Goal: Task Accomplishment & Management: Complete application form

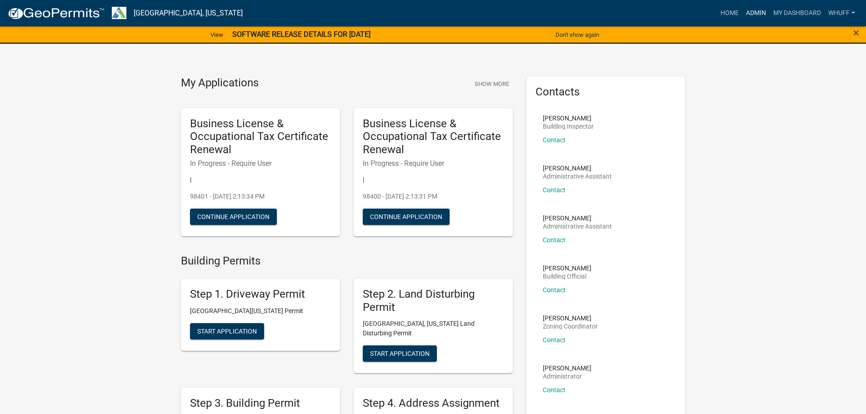
click at [752, 12] on link "Admin" at bounding box center [755, 13] width 27 height 17
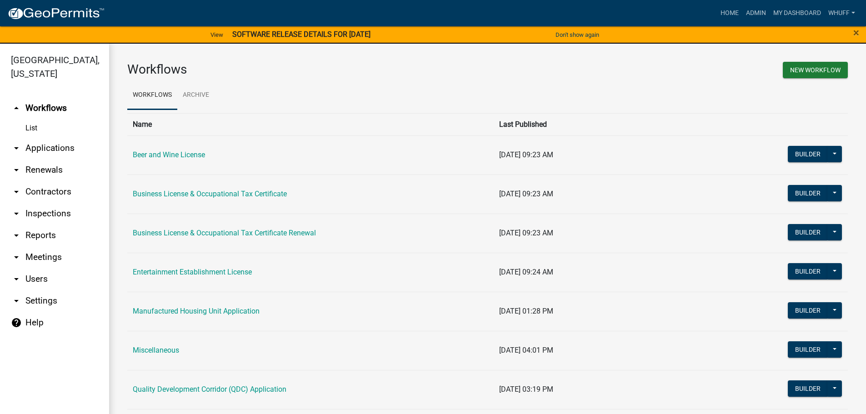
click at [45, 137] on link "arrow_drop_down Applications" at bounding box center [54, 148] width 109 height 22
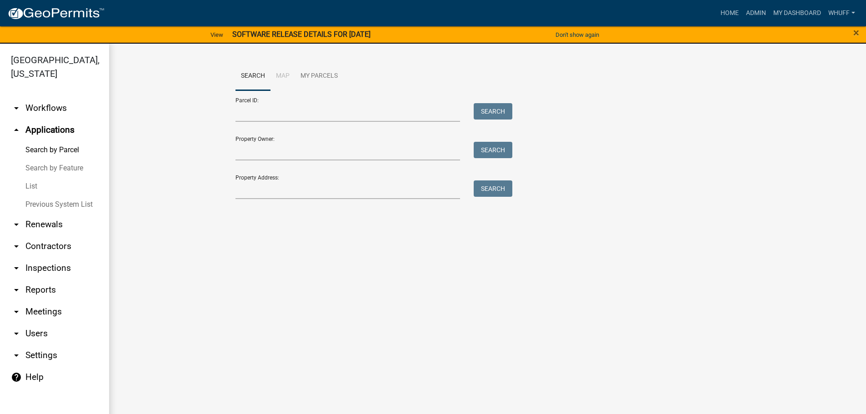
click at [55, 97] on link "arrow_drop_down Workflows" at bounding box center [54, 108] width 109 height 22
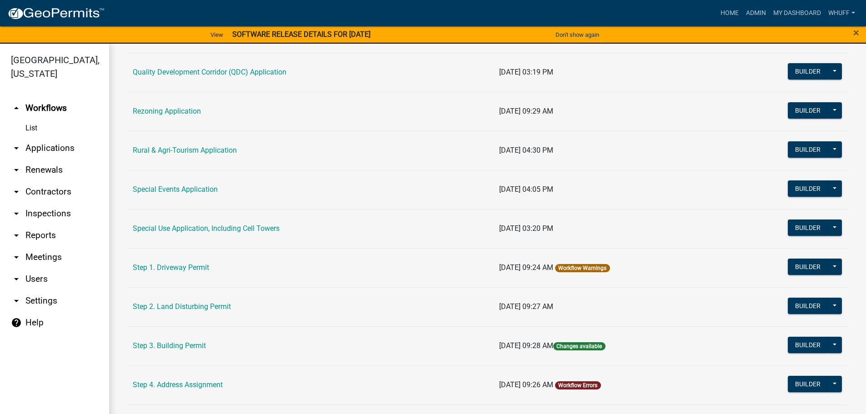
scroll to position [318, 0]
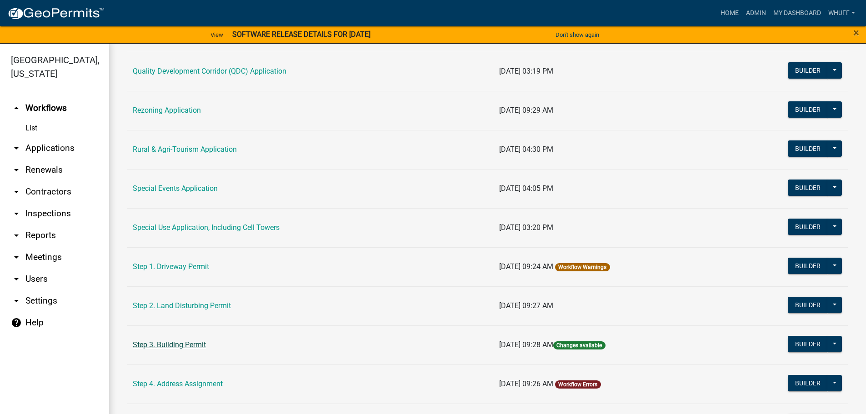
click at [188, 344] on link "Step 3. Building Permit" at bounding box center [169, 344] width 73 height 9
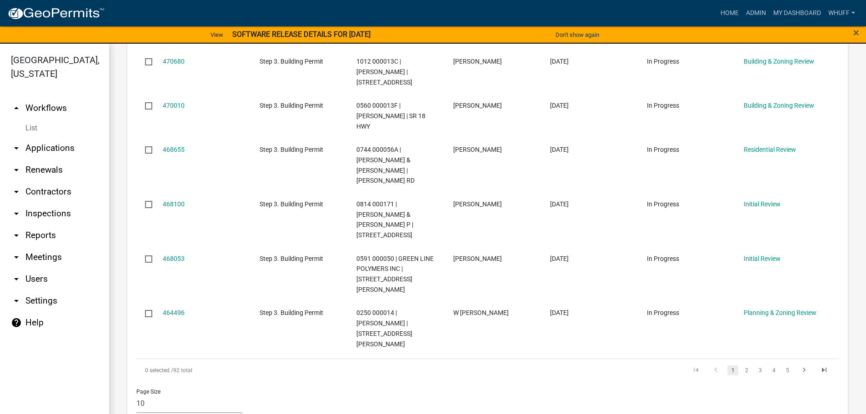
scroll to position [727, 0]
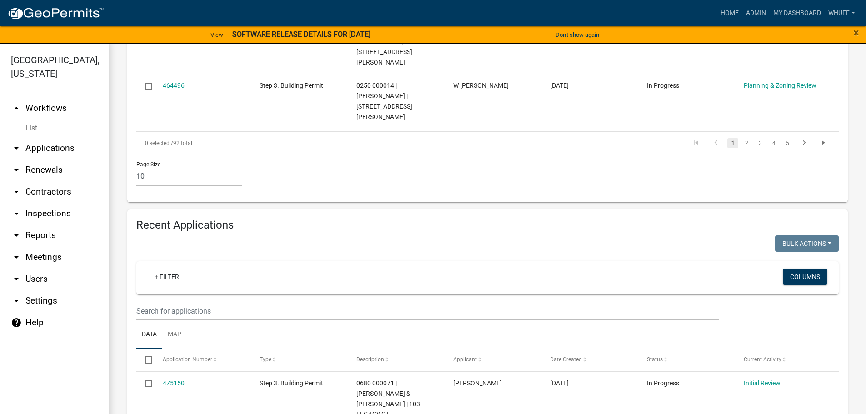
click at [160, 269] on div "+ Filter" at bounding box center [371, 278] width 463 height 19
click at [187, 269] on div "+ Filter" at bounding box center [371, 278] width 463 height 19
click at [170, 269] on link "+ Filter" at bounding box center [166, 277] width 39 height 16
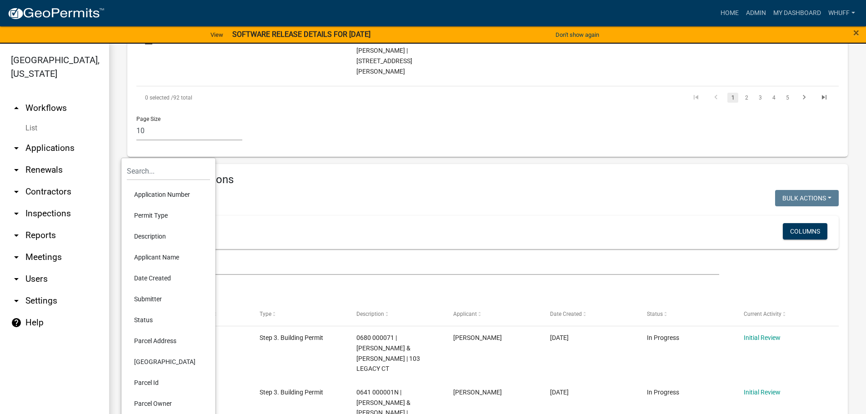
scroll to position [818, 0]
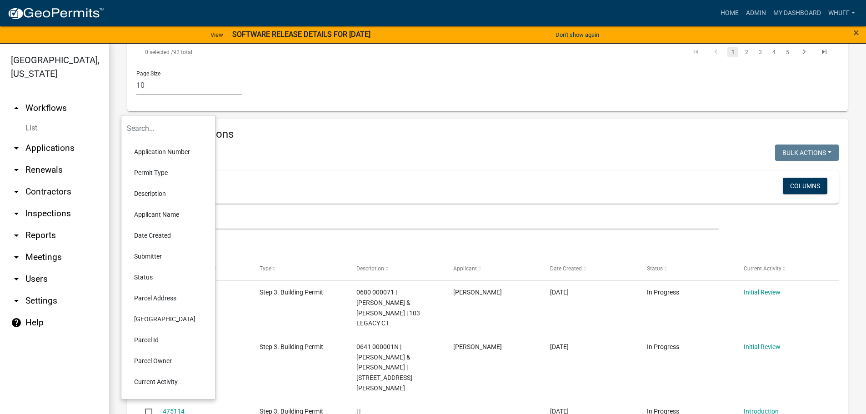
click at [163, 148] on li "Application Number" at bounding box center [168, 151] width 83 height 21
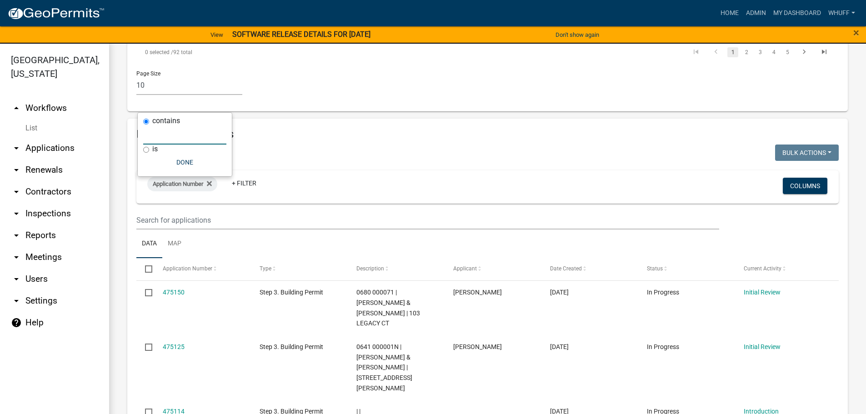
click at [192, 138] on input "text" at bounding box center [184, 135] width 83 height 19
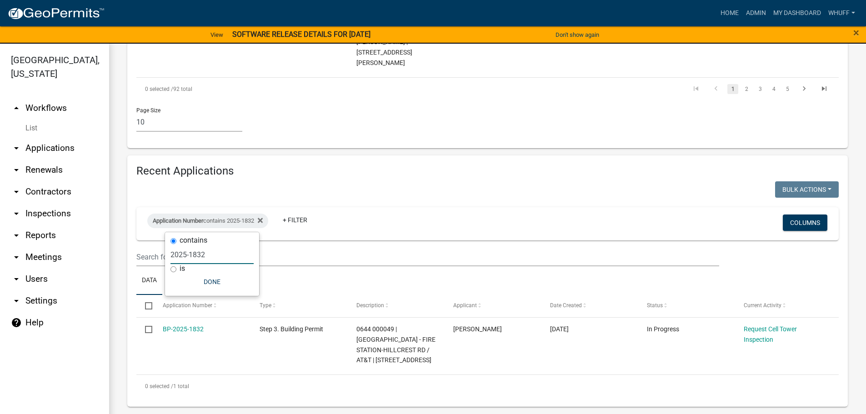
scroll to position [699, 0]
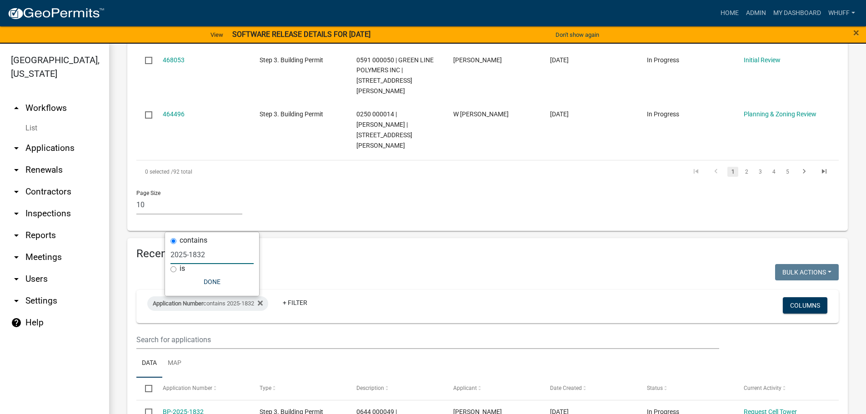
click at [207, 254] on input "2025-1832" at bounding box center [211, 254] width 83 height 19
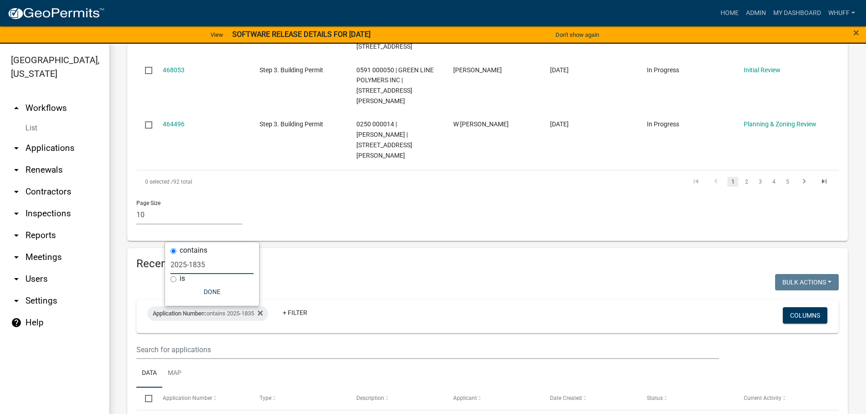
click at [225, 269] on input "2025-1835" at bounding box center [211, 264] width 83 height 19
click at [214, 263] on input "2025-1850" at bounding box center [211, 264] width 83 height 19
click at [226, 272] on input "2025-1894" at bounding box center [211, 264] width 83 height 19
click at [221, 265] on input "2025-1937" at bounding box center [211, 264] width 83 height 19
click at [211, 266] on input "2025-1947" at bounding box center [211, 264] width 83 height 19
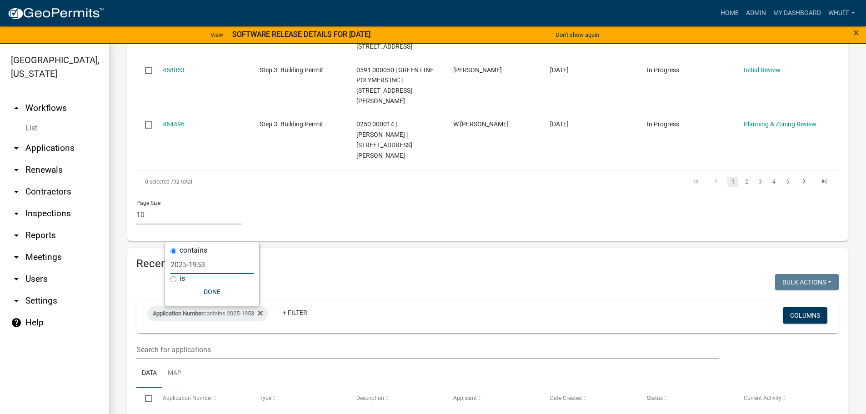
click at [216, 269] on input "2025-1953" at bounding box center [211, 264] width 83 height 19
click at [207, 265] on input "2025-2009" at bounding box center [211, 264] width 83 height 19
click at [219, 259] on input "2025-2010" at bounding box center [211, 264] width 83 height 19
click at [215, 265] on input "2025-2014" at bounding box center [211, 264] width 83 height 19
click at [219, 268] on input "2025-2019" at bounding box center [211, 264] width 83 height 19
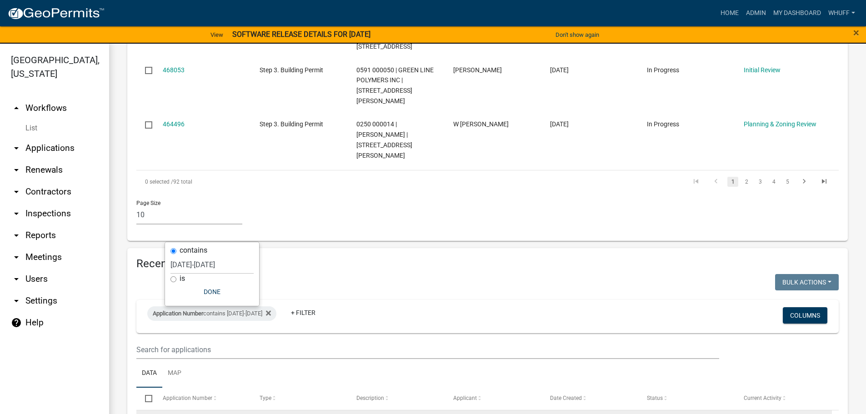
drag, startPoint x: 195, startPoint y: 344, endPoint x: 178, endPoint y: 340, distance: 17.3
click at [213, 267] on input "2025-2032" at bounding box center [211, 264] width 83 height 19
click at [208, 266] on input "2025-2051" at bounding box center [211, 264] width 83 height 19
click at [206, 266] on input "2025-2059" at bounding box center [211, 264] width 83 height 19
click at [207, 253] on label "contains" at bounding box center [194, 250] width 28 height 7
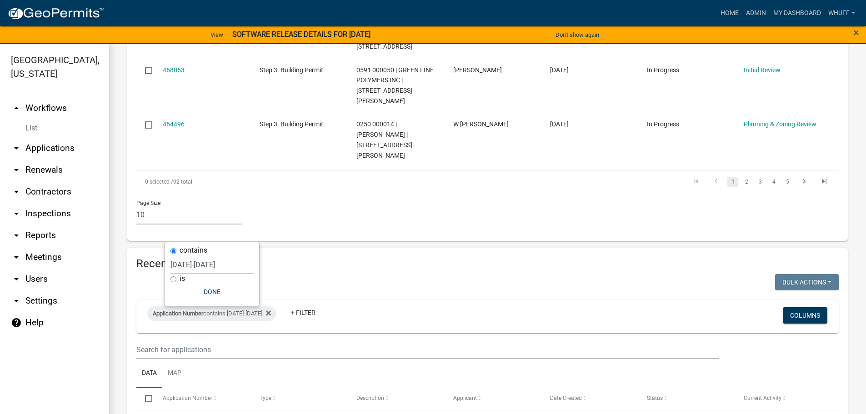
click at [176, 253] on input "contains" at bounding box center [173, 251] width 6 height 6
click at [210, 267] on input "2025-2067" at bounding box center [211, 264] width 83 height 19
click at [220, 266] on input "2025-2076" at bounding box center [211, 264] width 83 height 19
type input "2025-2077"
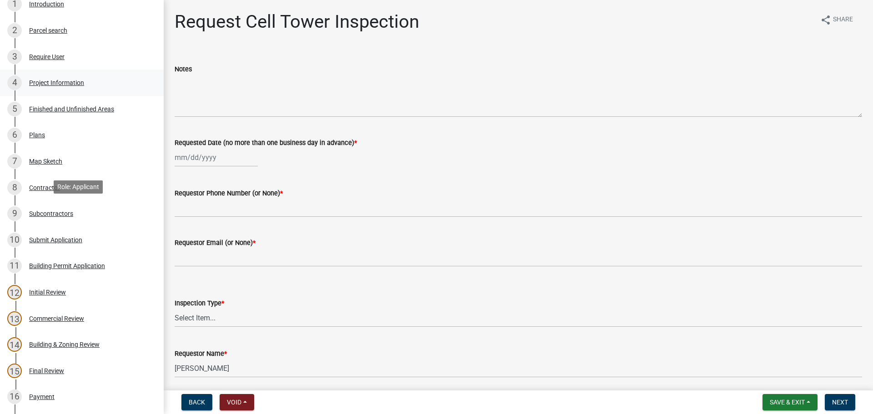
scroll to position [182, 0]
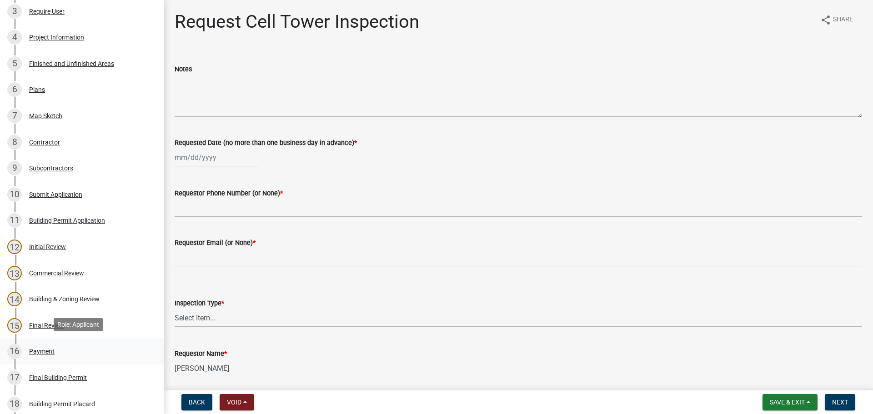
click at [53, 344] on div "16 Payment" at bounding box center [78, 351] width 142 height 15
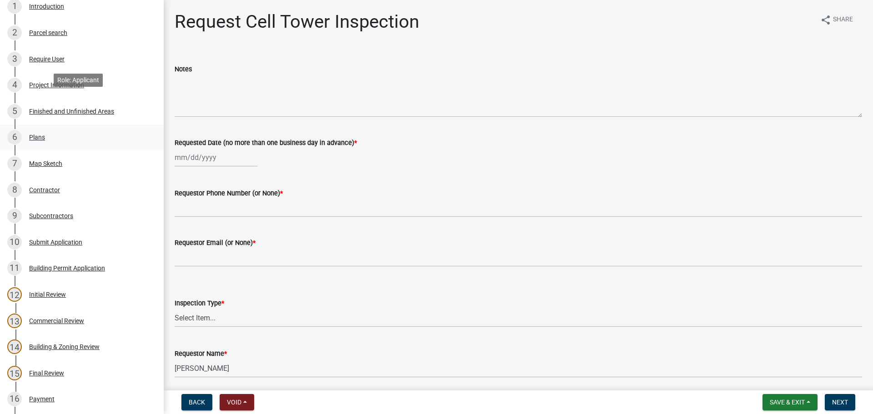
scroll to position [182, 0]
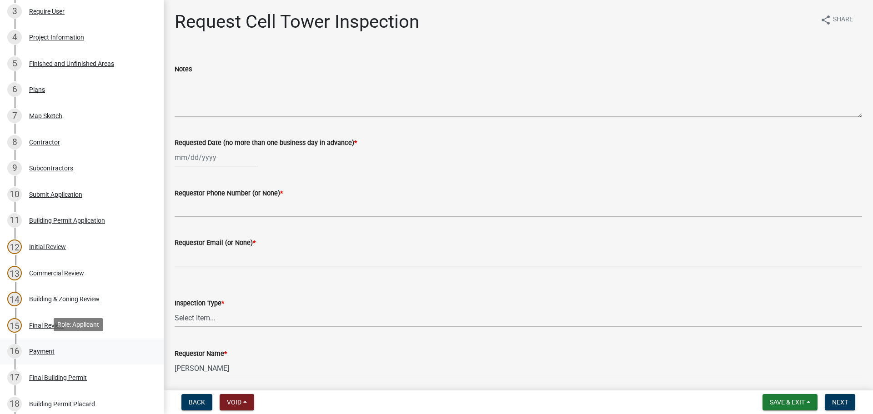
click at [44, 355] on div "16 Payment" at bounding box center [78, 351] width 142 height 15
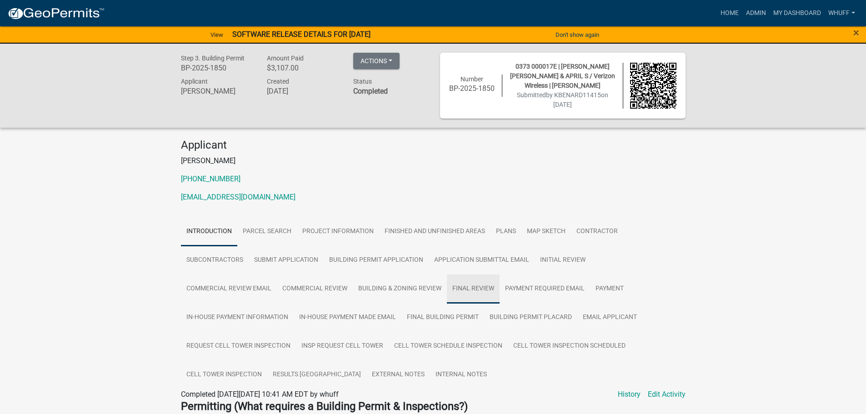
click at [482, 292] on link "Final Review" at bounding box center [473, 289] width 53 height 29
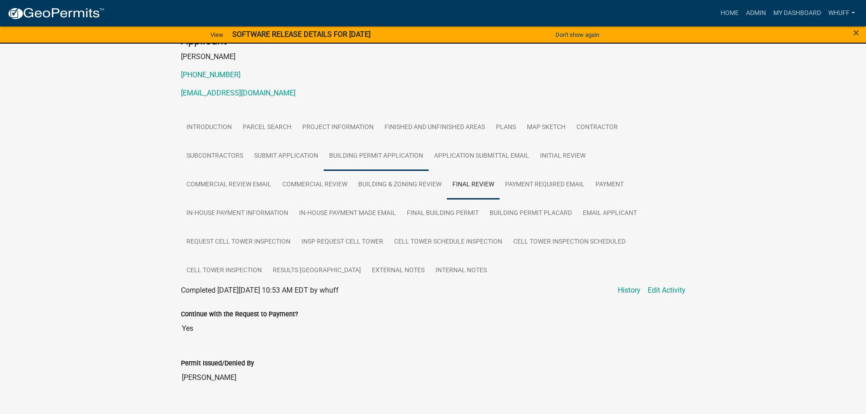
scroll to position [122, 0]
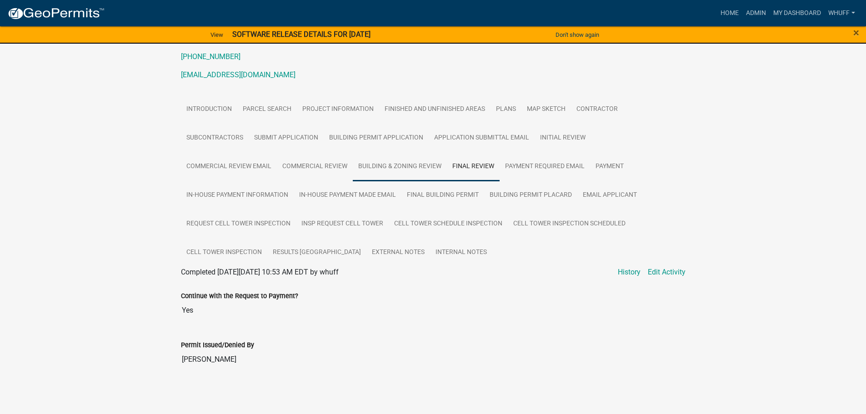
click at [399, 175] on link "Building & Zoning Review" at bounding box center [400, 166] width 94 height 29
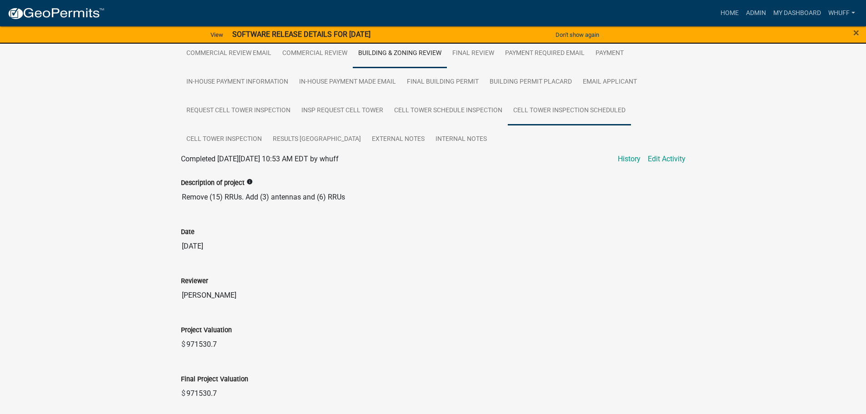
scroll to position [213, 0]
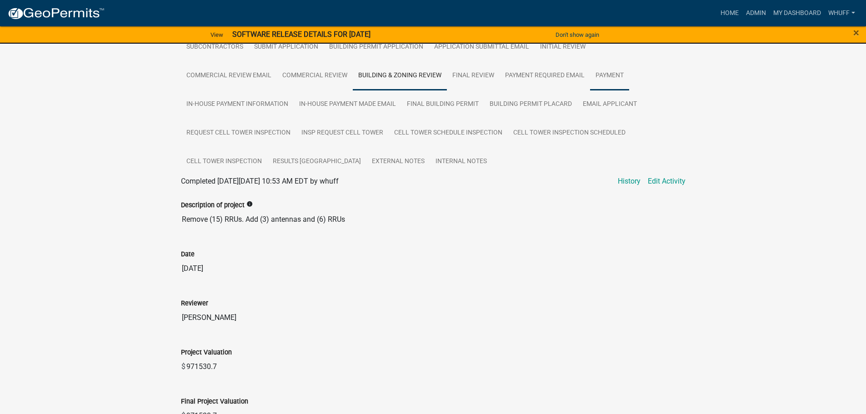
click at [612, 80] on link "Payment" at bounding box center [609, 75] width 39 height 29
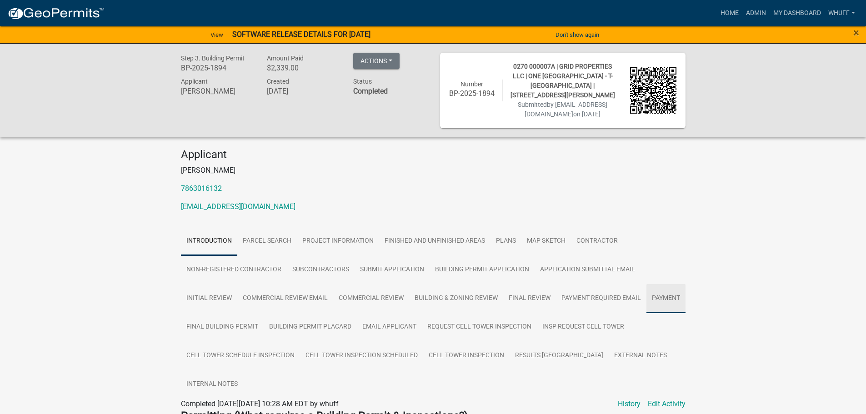
click at [665, 292] on link "Payment" at bounding box center [665, 298] width 39 height 29
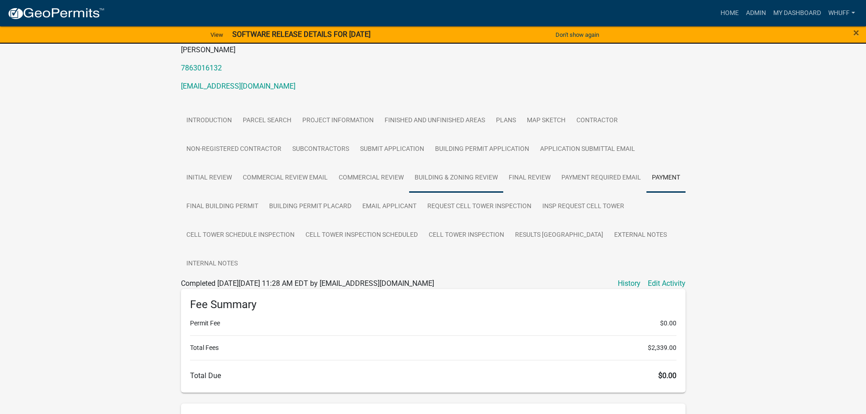
scroll to position [136, 0]
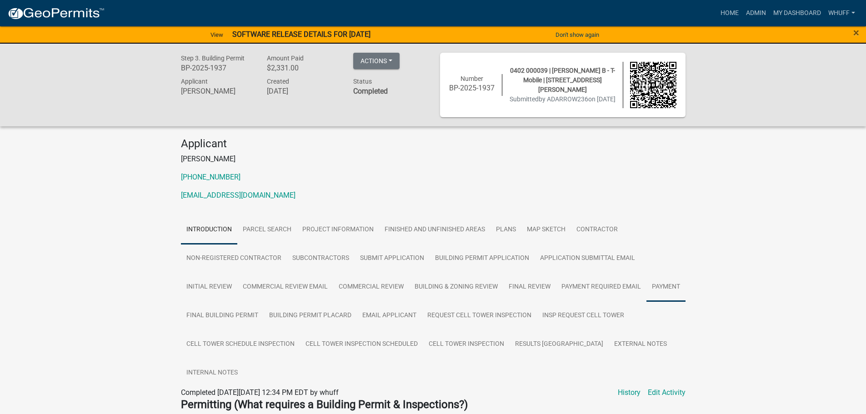
click at [668, 290] on link "Payment" at bounding box center [665, 287] width 39 height 29
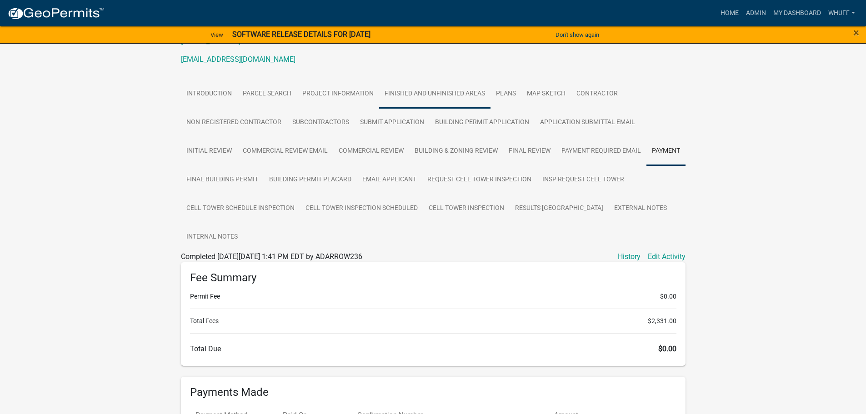
scroll to position [136, 0]
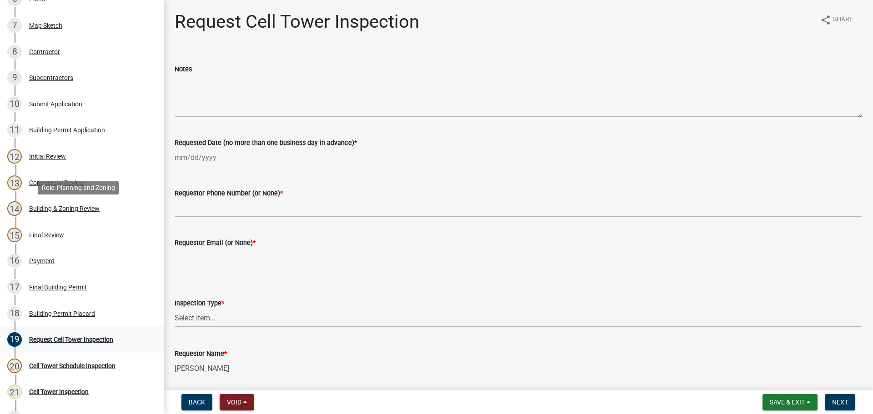
scroll to position [273, 0]
click at [64, 205] on div "Building & Zoning Review" at bounding box center [64, 208] width 70 height 6
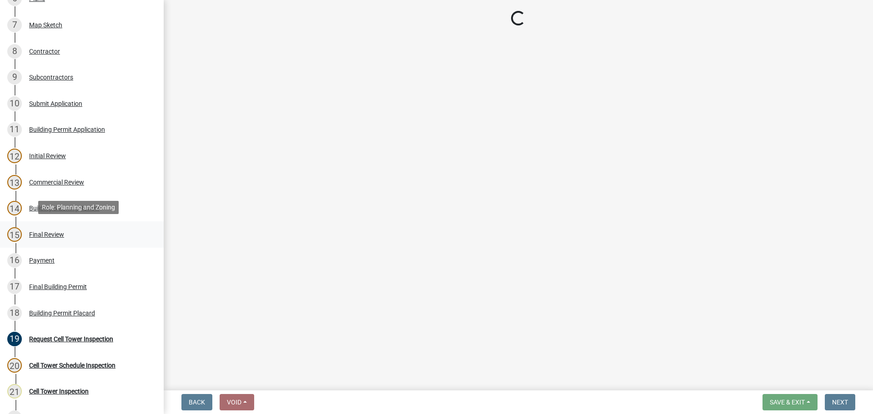
select select "ec505496-d33f-4aef-bd44-cae1c99a7413"
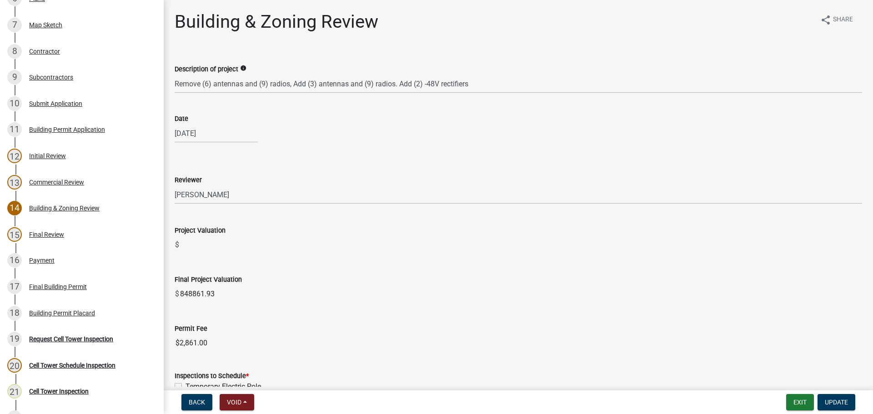
scroll to position [45, 0]
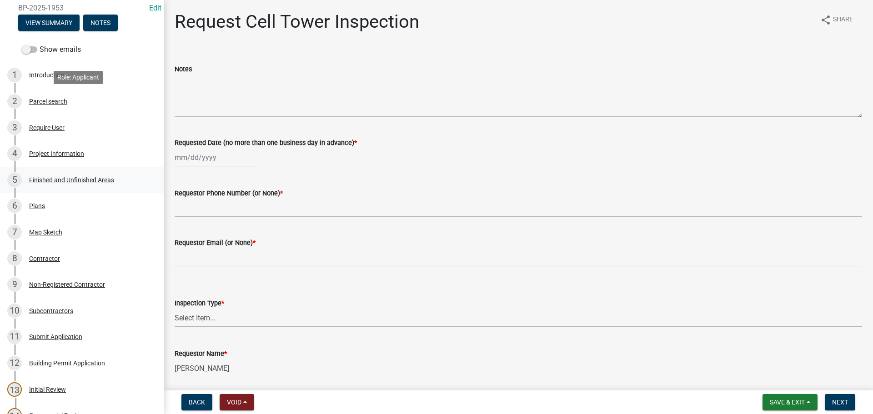
scroll to position [182, 0]
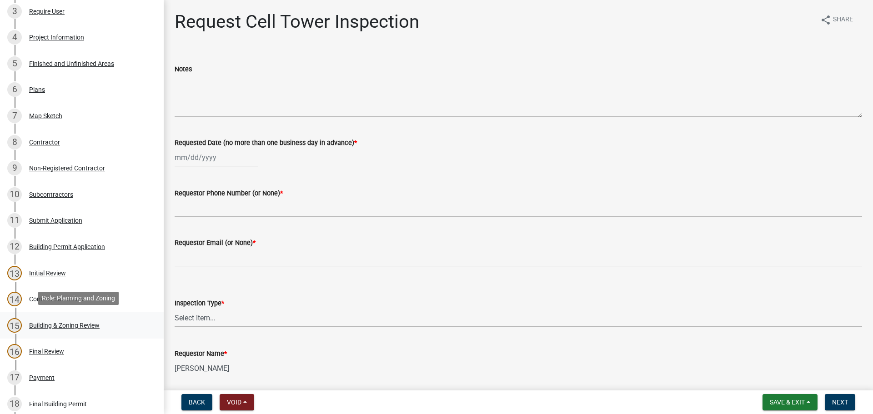
click at [81, 328] on div "15 Building & Zoning Review" at bounding box center [78, 325] width 142 height 15
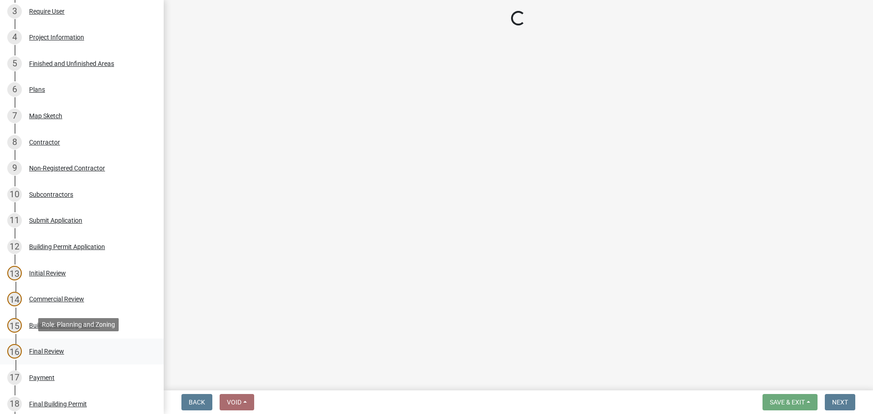
select select "ec505496-d33f-4aef-bd44-cae1c99a7413"
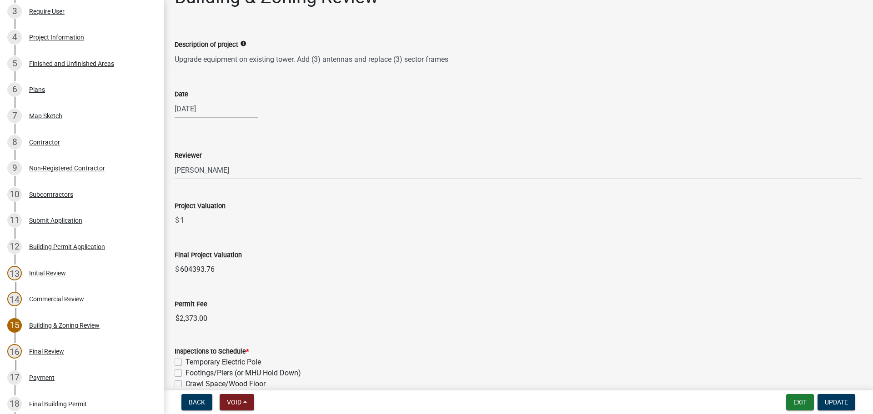
scroll to position [45, 0]
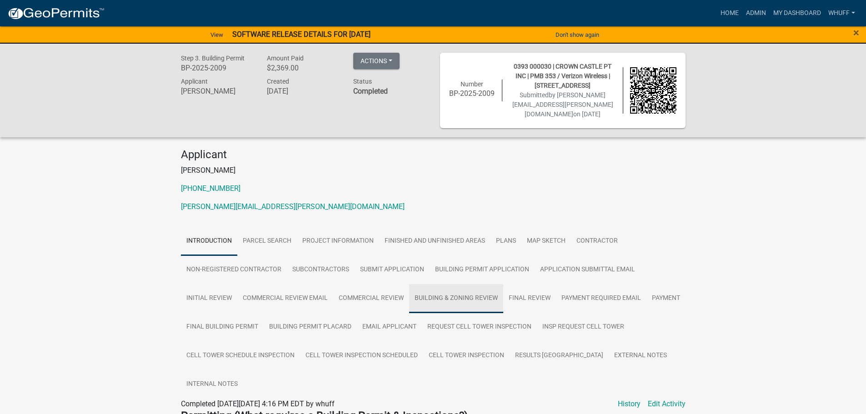
click at [457, 302] on link "Building & Zoning Review" at bounding box center [456, 298] width 94 height 29
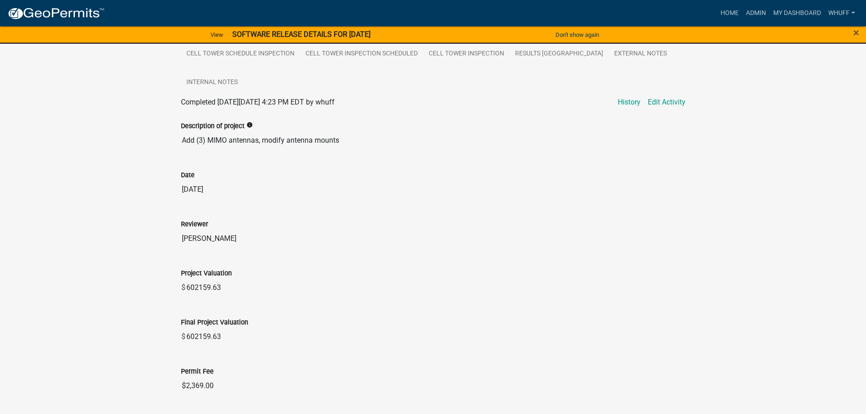
scroll to position [318, 0]
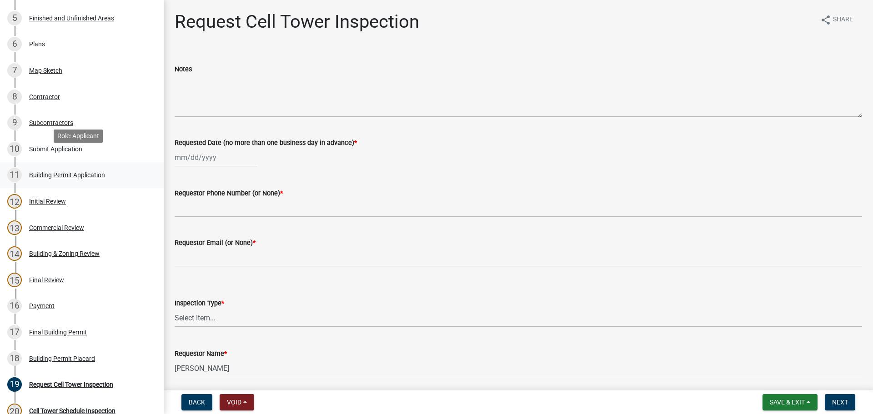
scroll to position [273, 0]
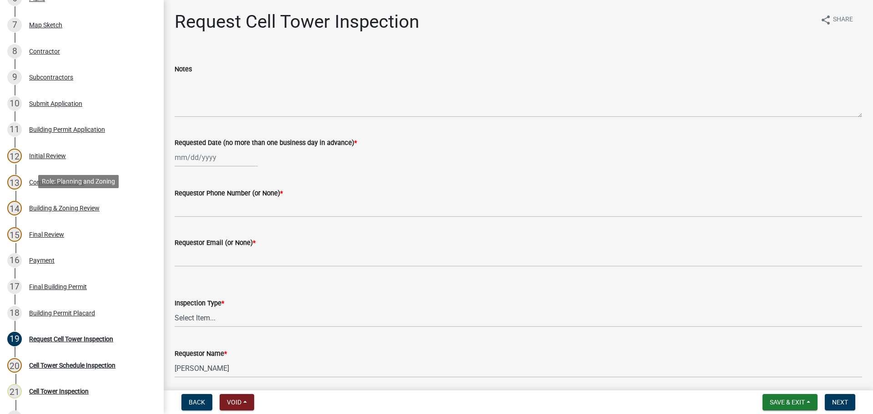
click at [91, 212] on div "14 Building & Zoning Review" at bounding box center [78, 208] width 142 height 15
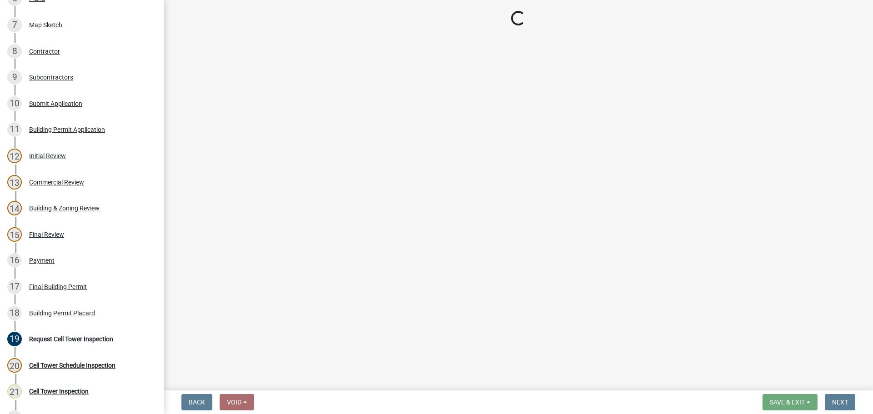
select select "ec505496-d33f-4aef-bd44-cae1c99a7413"
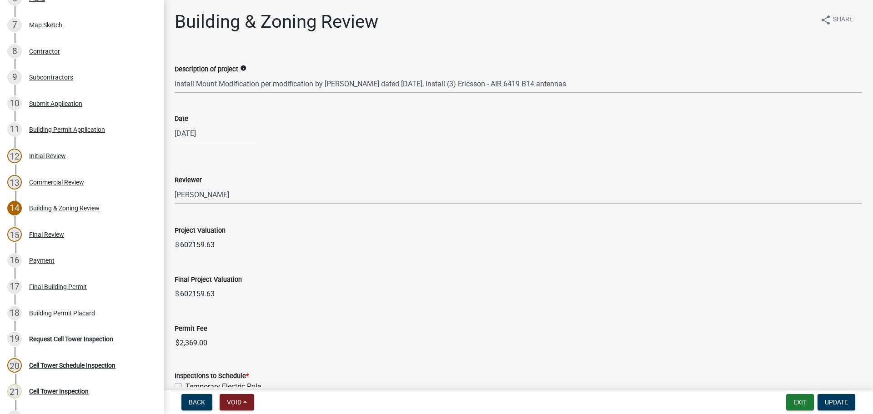
scroll to position [45, 0]
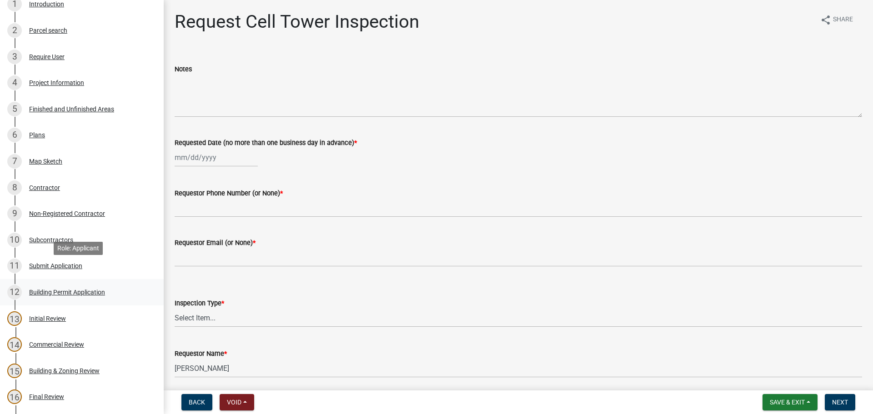
scroll to position [182, 0]
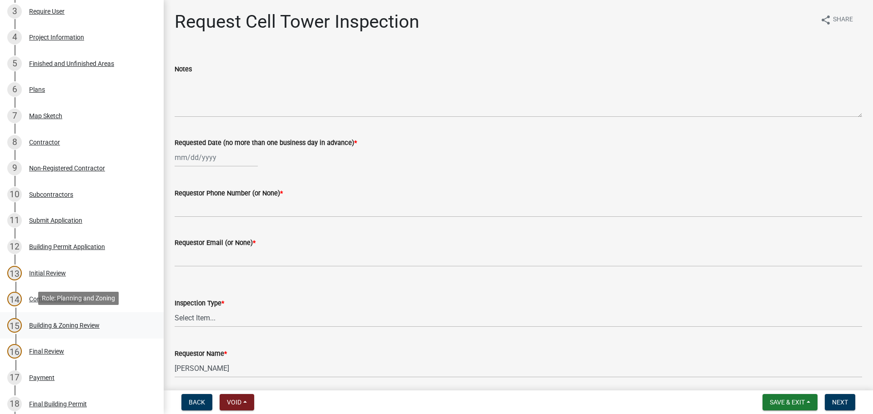
click at [85, 318] on div "15 Building & Zoning Review" at bounding box center [78, 325] width 142 height 15
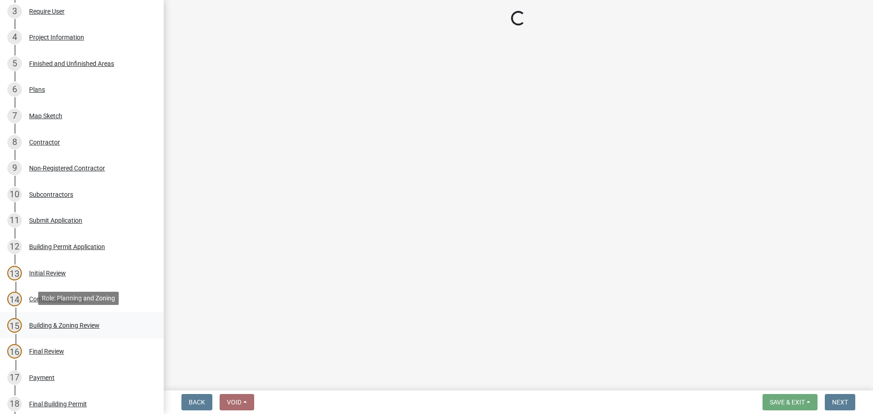
select select "ec505496-d33f-4aef-bd44-cae1c99a7413"
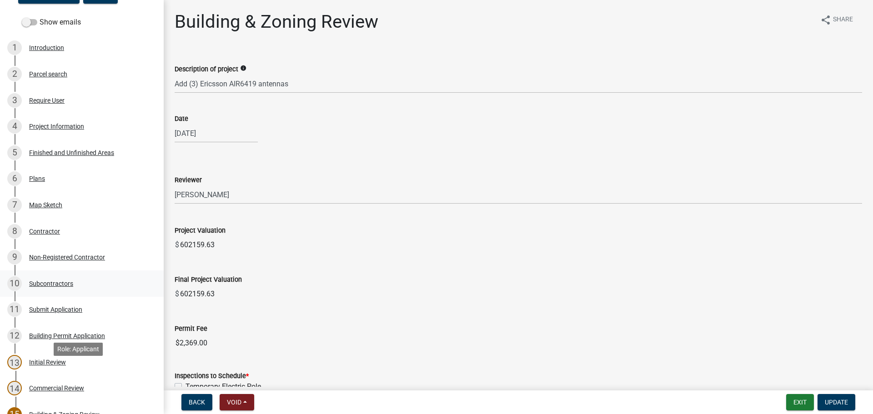
scroll to position [0, 0]
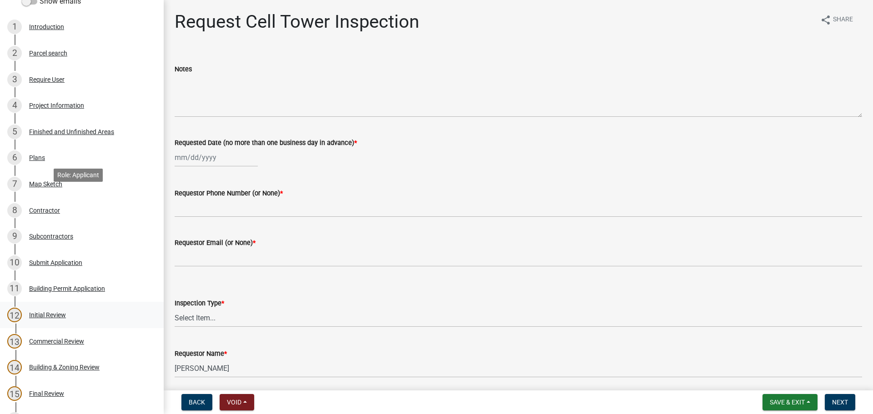
scroll to position [136, 0]
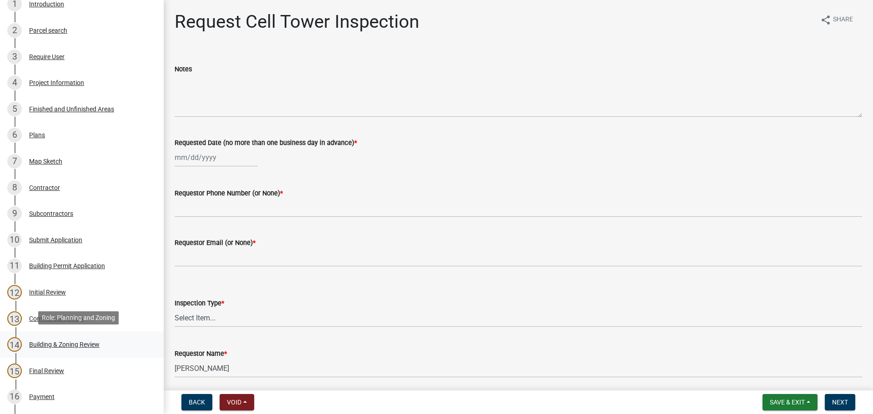
click at [81, 337] on div "14 Building & Zoning Review" at bounding box center [78, 344] width 142 height 15
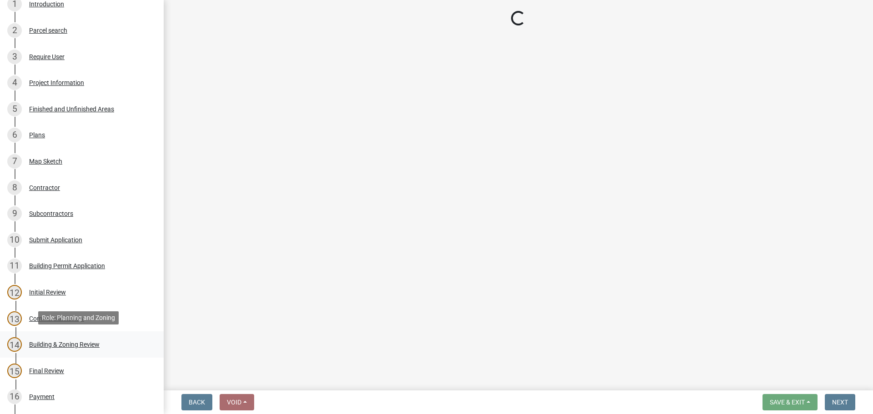
select select "ec505496-d33f-4aef-bd44-cae1c99a7413"
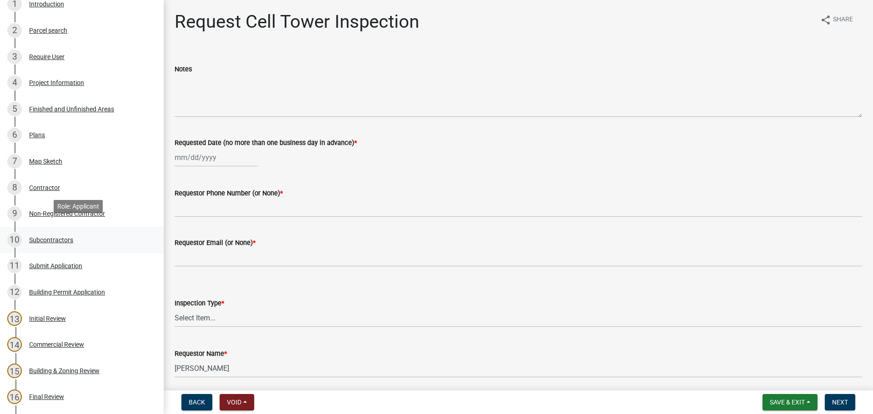
scroll to position [182, 0]
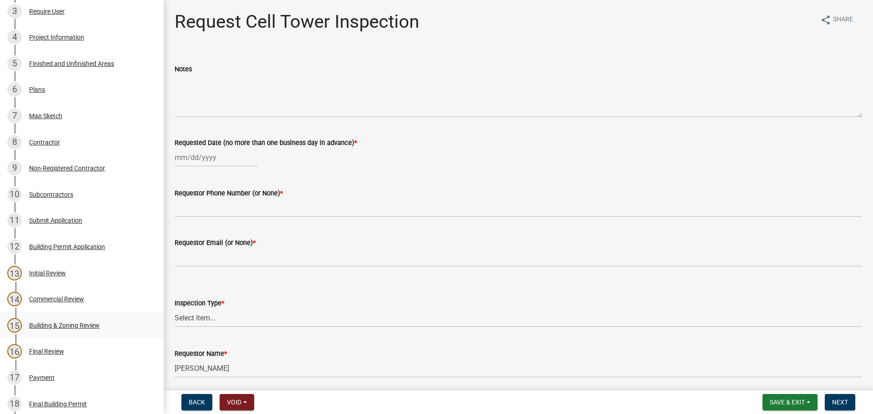
click at [72, 327] on div "15 Building & Zoning Review" at bounding box center [78, 325] width 142 height 15
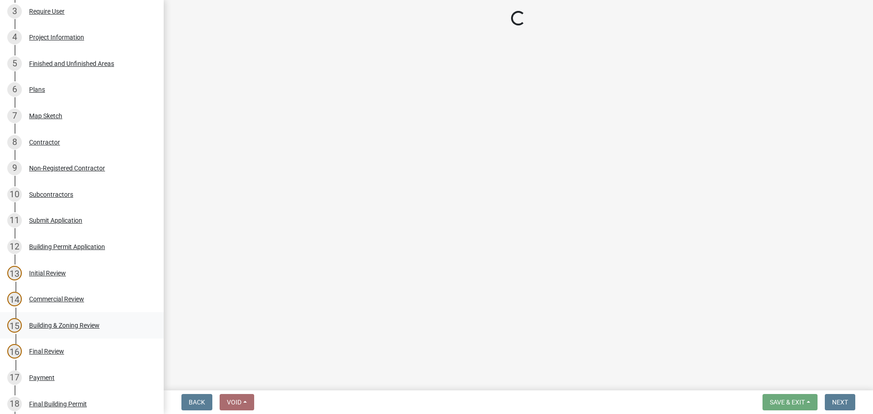
select select "ec505496-d33f-4aef-bd44-cae1c99a7413"
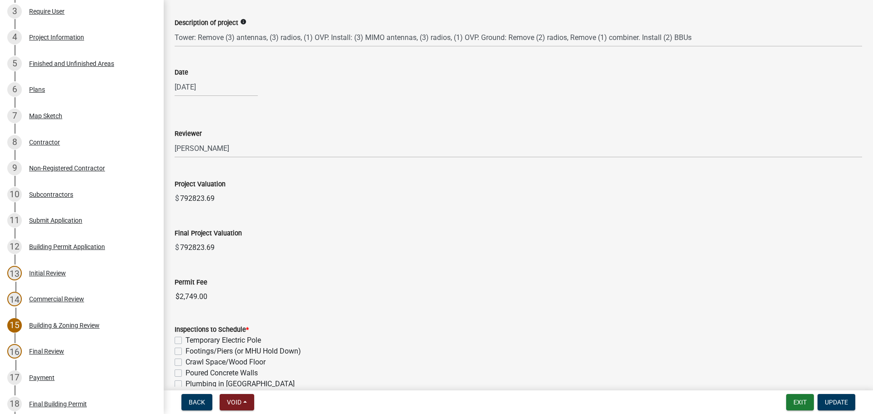
scroll to position [45, 0]
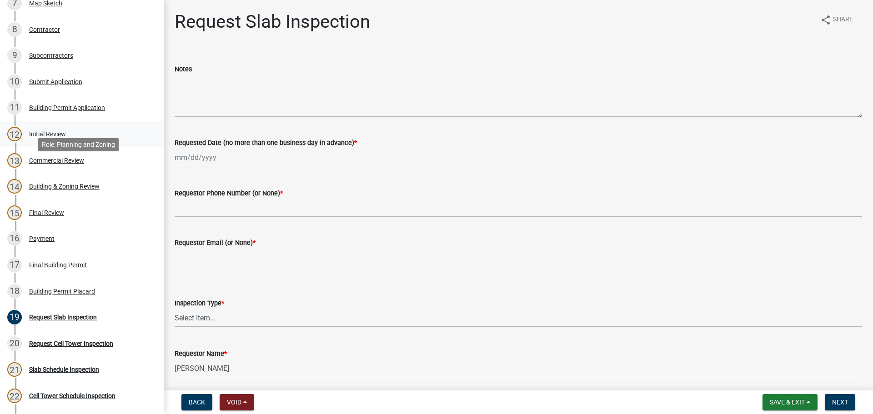
scroll to position [318, 0]
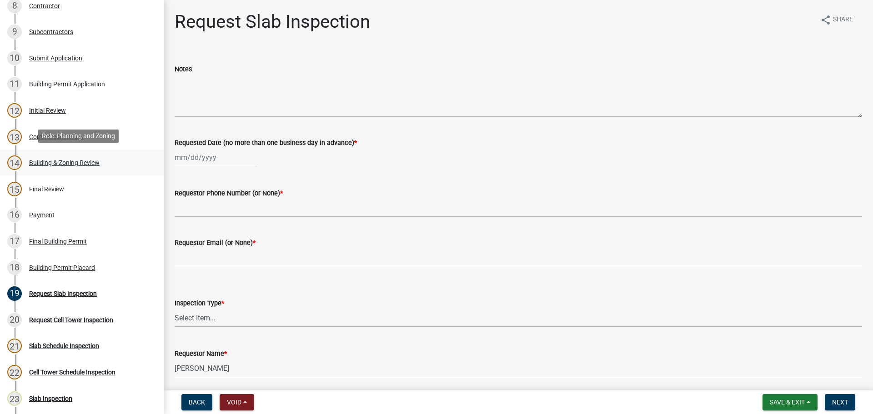
click at [101, 159] on div "14 Building & Zoning Review" at bounding box center [78, 162] width 142 height 15
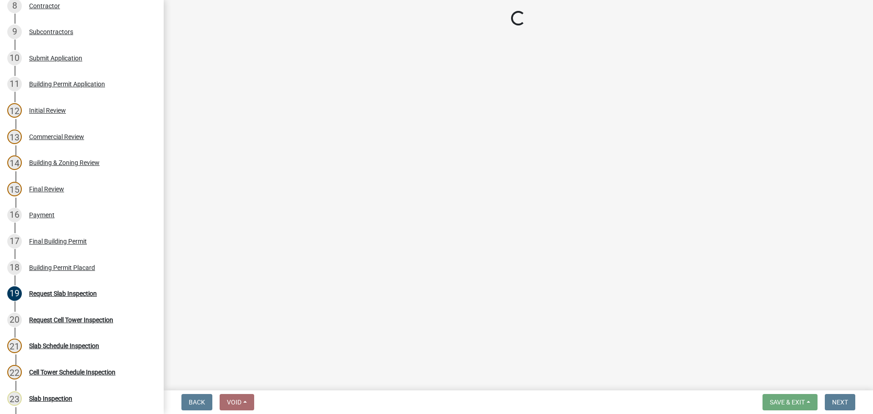
select select "ec505496-d33f-4aef-bd44-cae1c99a7413"
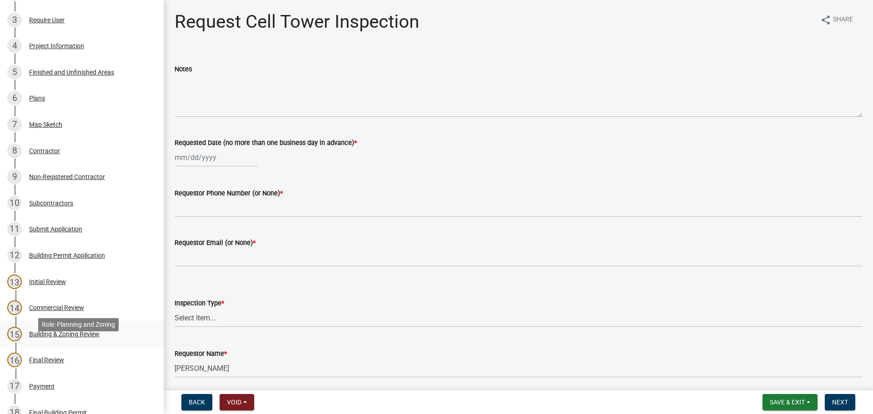
scroll to position [182, 0]
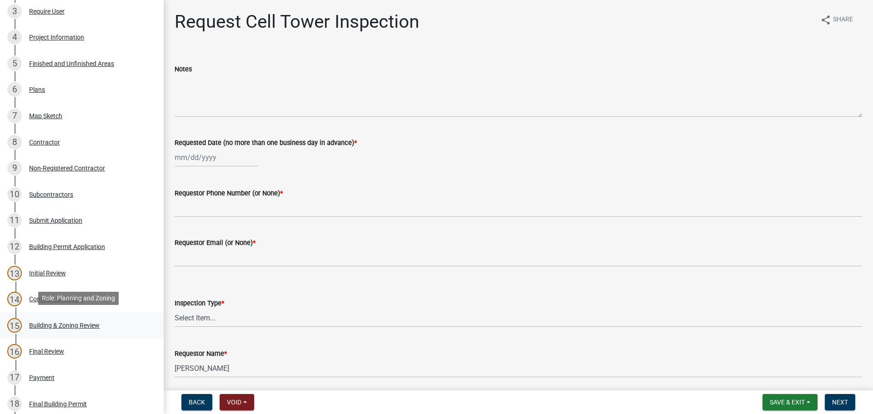
click at [73, 319] on div "15 Building & Zoning Review" at bounding box center [78, 325] width 142 height 15
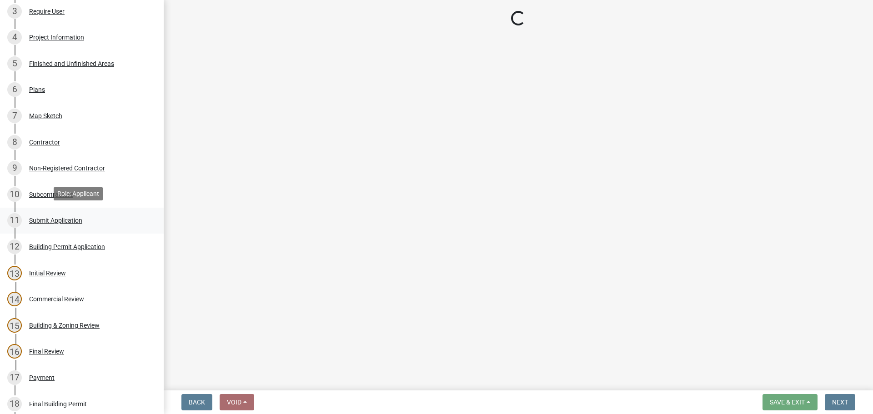
scroll to position [0, 0]
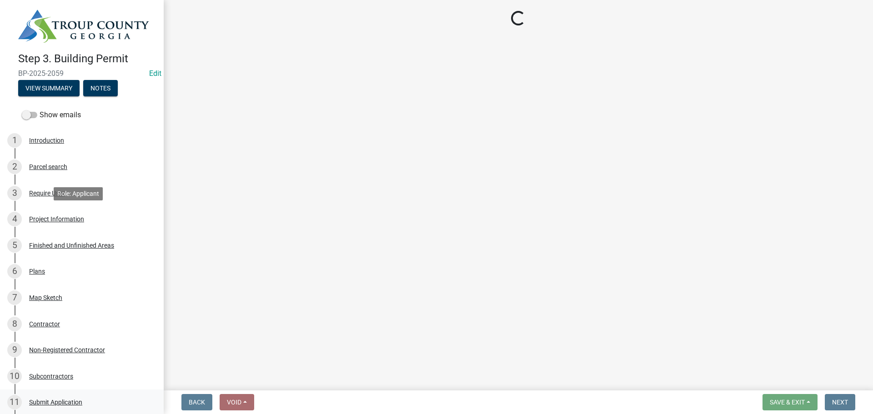
select select "ec505496-d33f-4aef-bd44-cae1c99a7413"
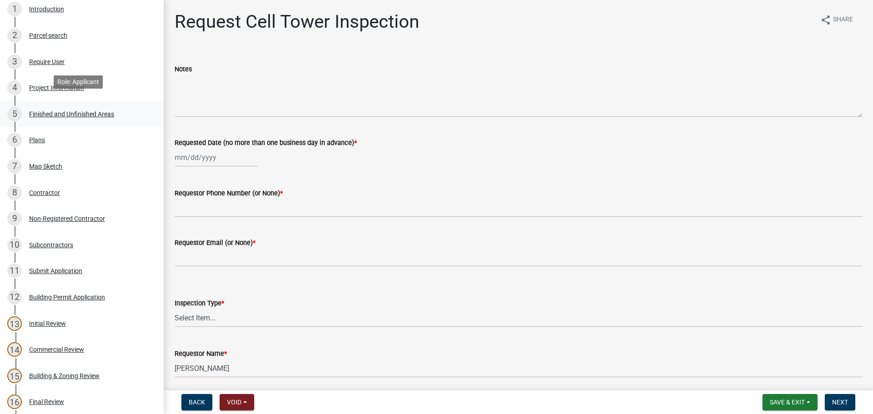
scroll to position [136, 0]
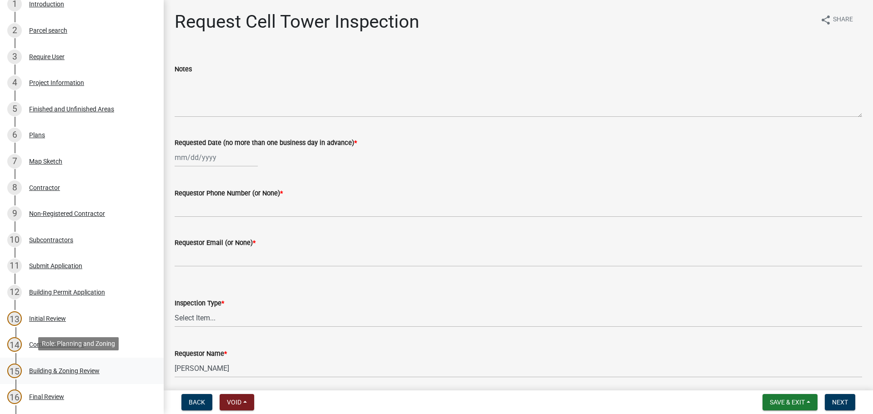
click at [79, 377] on link "15 Building & Zoning Review" at bounding box center [82, 371] width 164 height 26
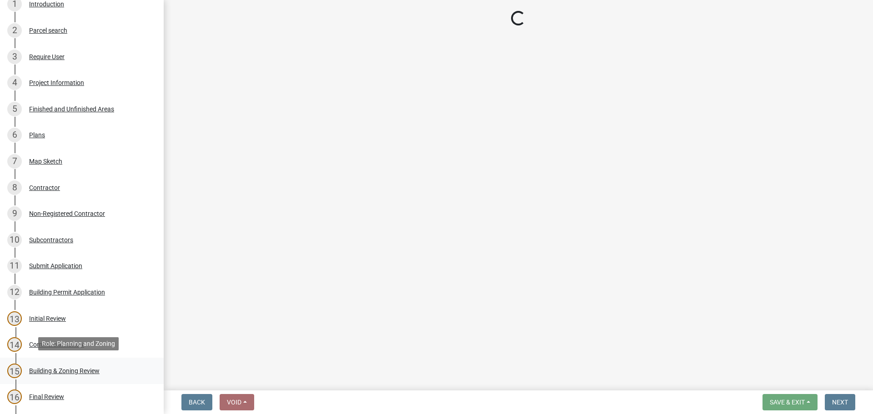
select select "ec505496-d33f-4aef-bd44-cae1c99a7413"
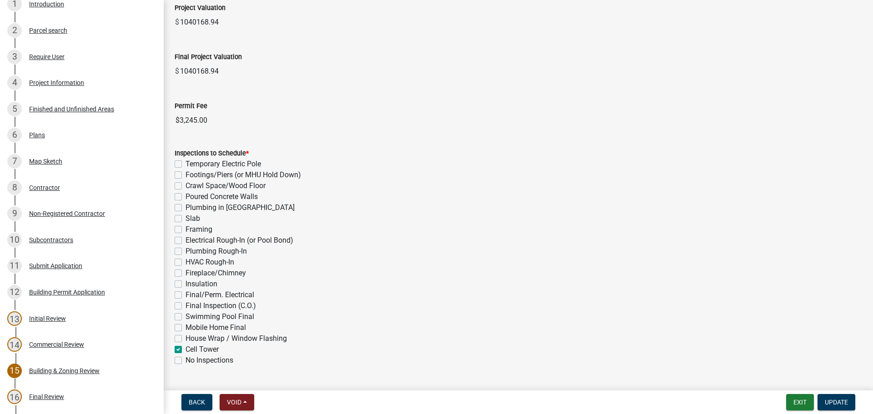
scroll to position [227, 0]
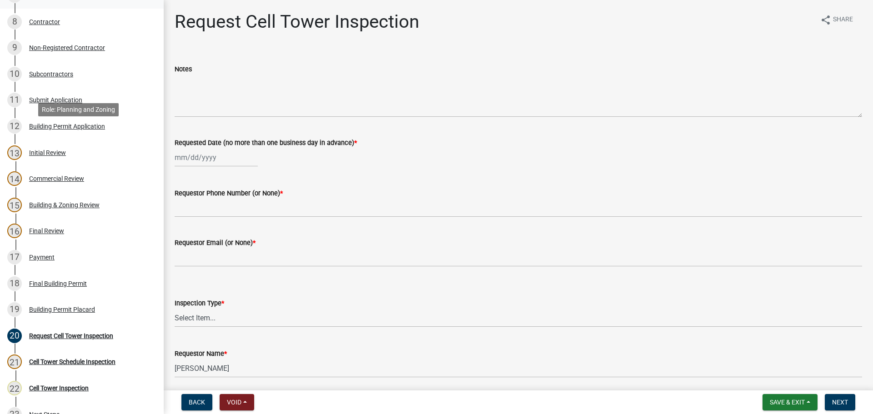
scroll to position [318, 0]
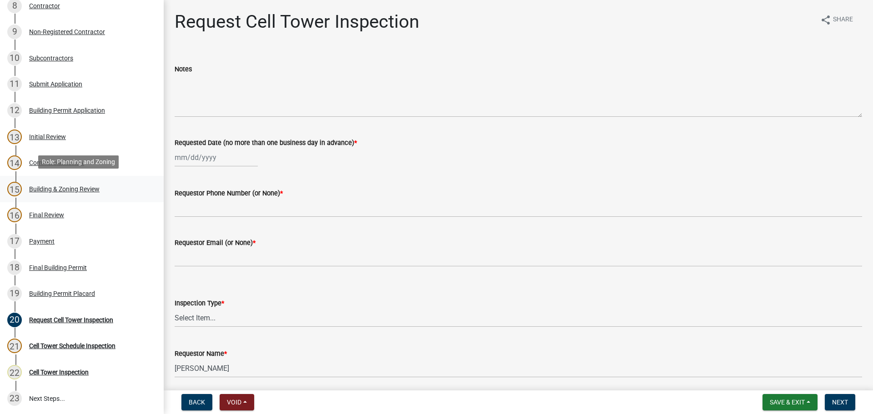
click at [76, 178] on link "15 Building & Zoning Review" at bounding box center [82, 189] width 164 height 26
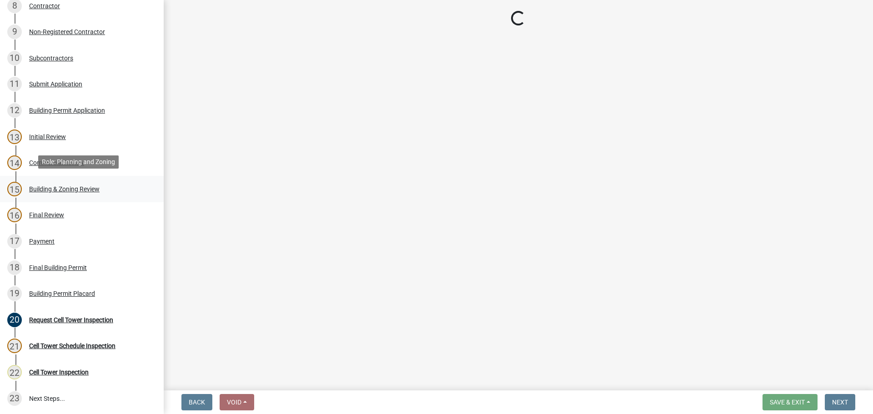
select select "4b424303-c7cc-4c62-bc62-fcf32e50628b"
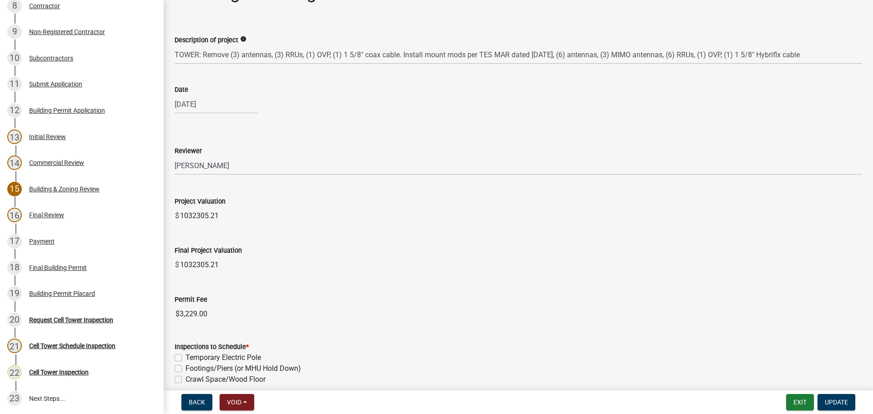
scroll to position [45, 0]
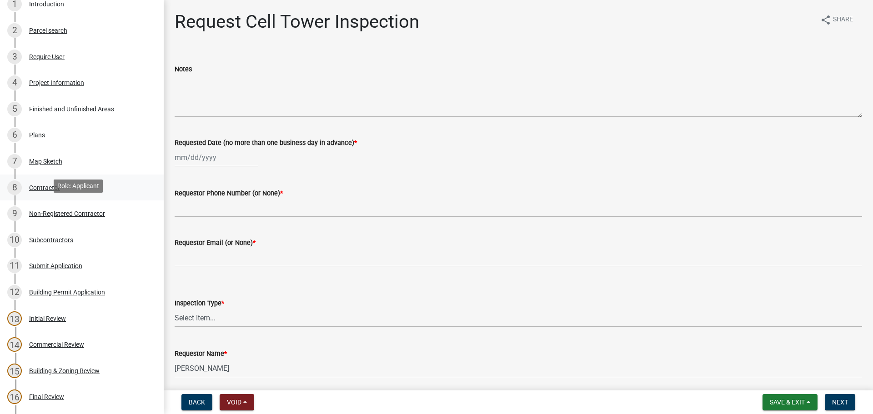
scroll to position [182, 0]
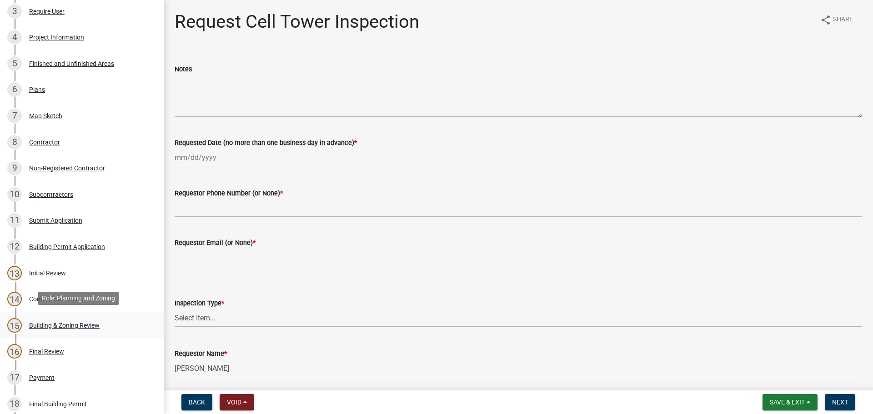
click at [64, 327] on div "15 Building & Zoning Review" at bounding box center [78, 325] width 142 height 15
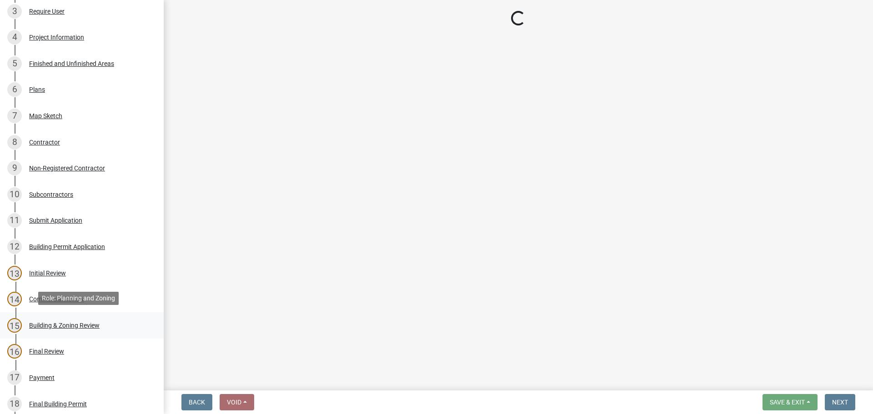
select select "4b424303-c7cc-4c62-bc62-fcf32e50628b"
